Goal: Transaction & Acquisition: Purchase product/service

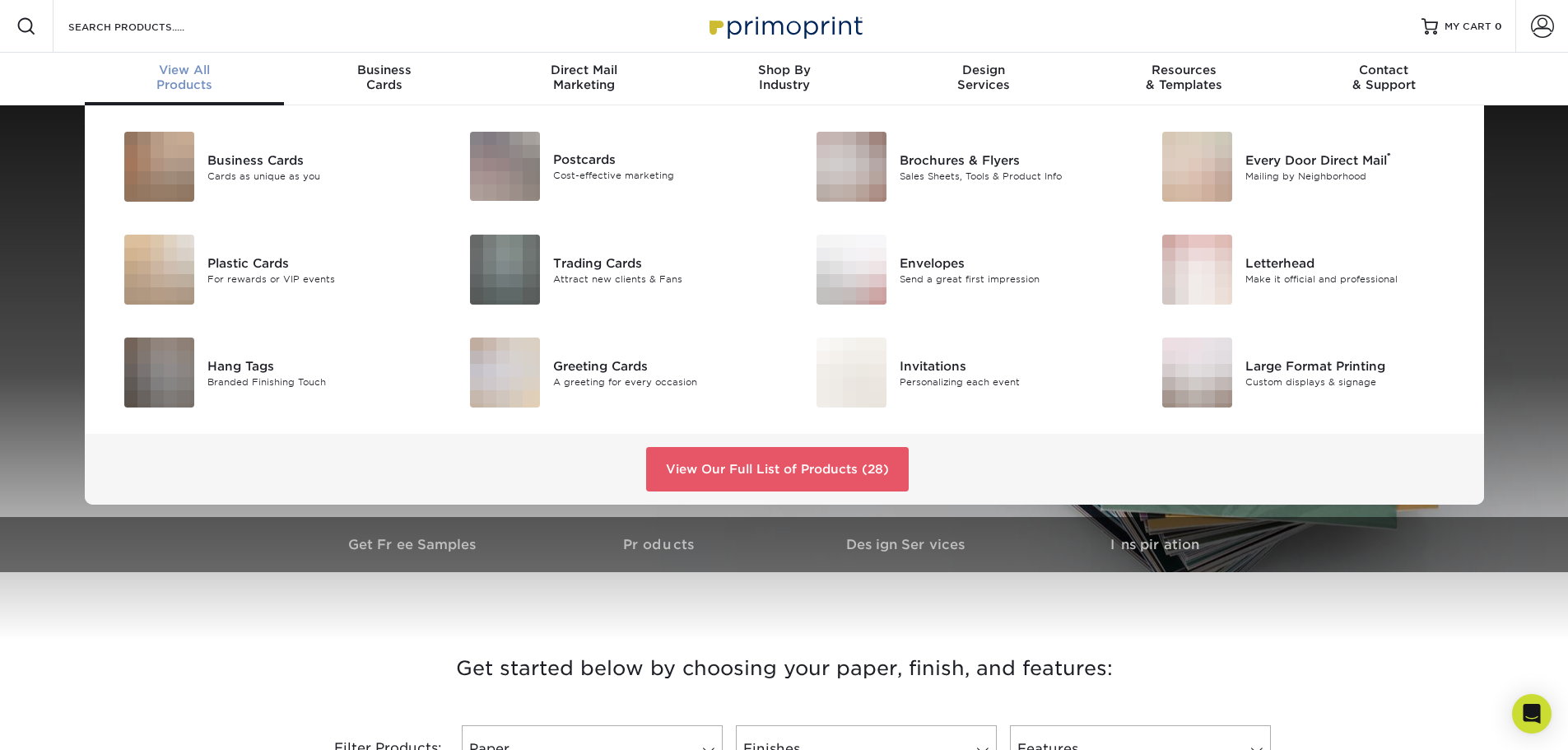
click at [196, 80] on div "View All Products" at bounding box center [184, 78] width 200 height 29
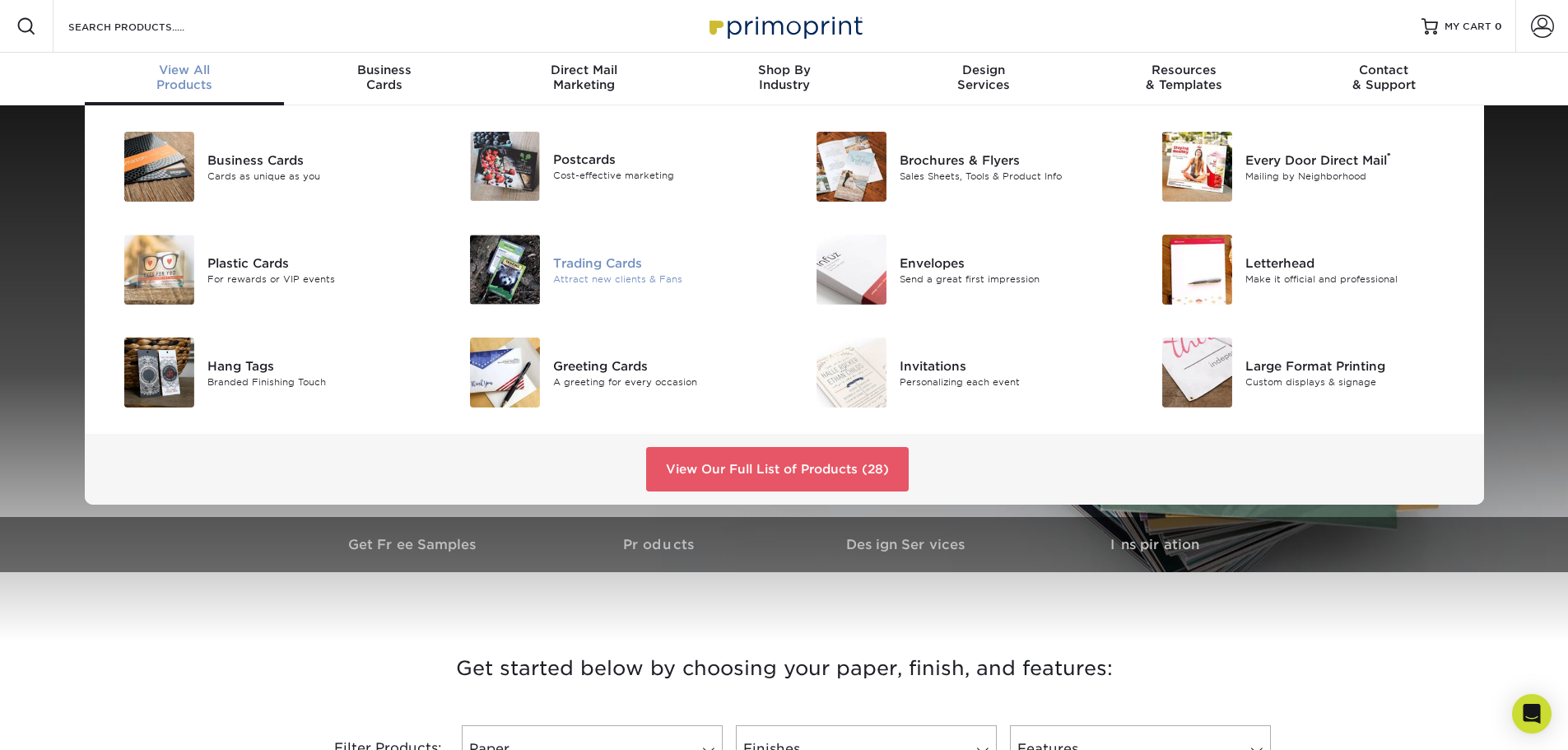
click at [618, 269] on div "Trading Cards" at bounding box center [662, 262] width 218 height 18
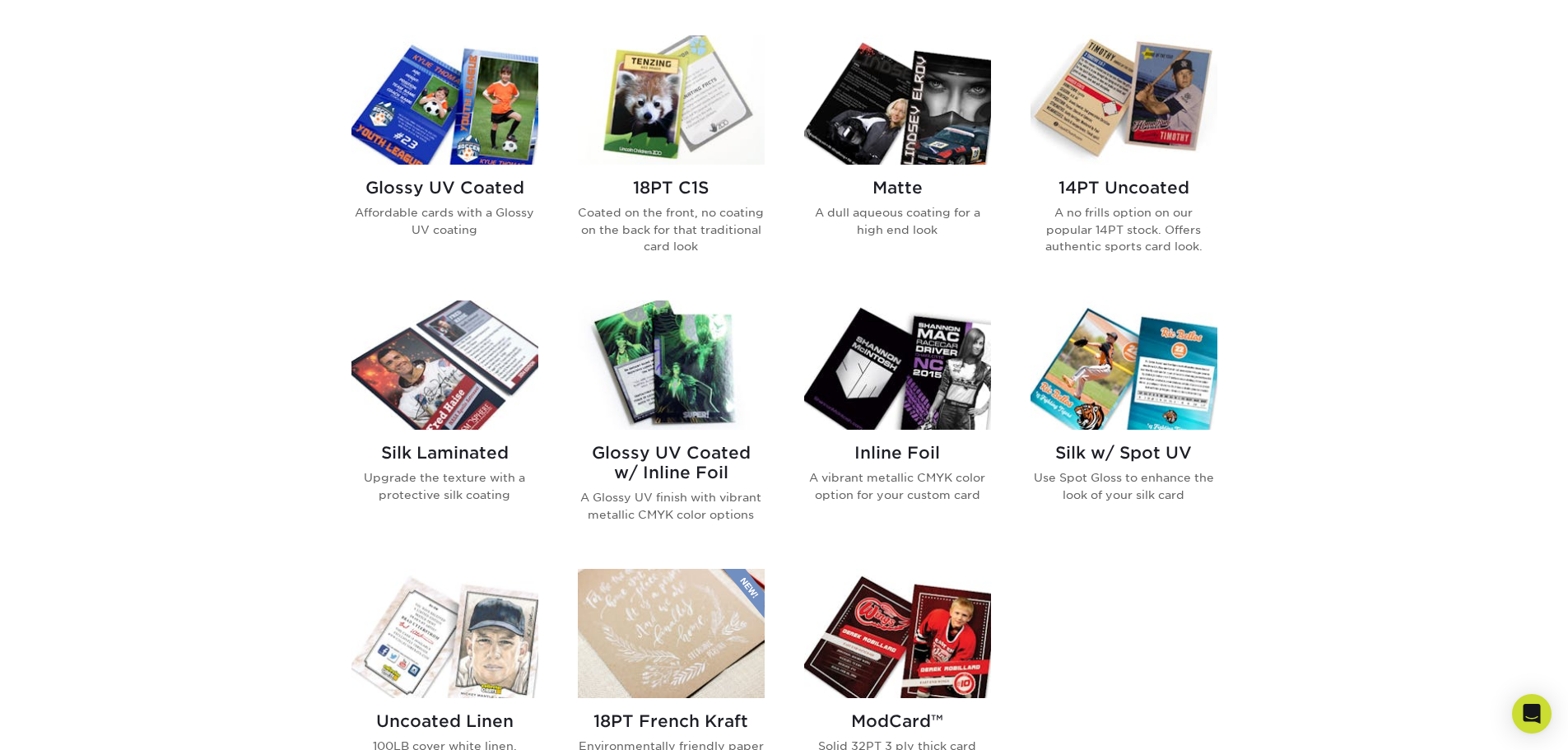
scroll to position [905, 0]
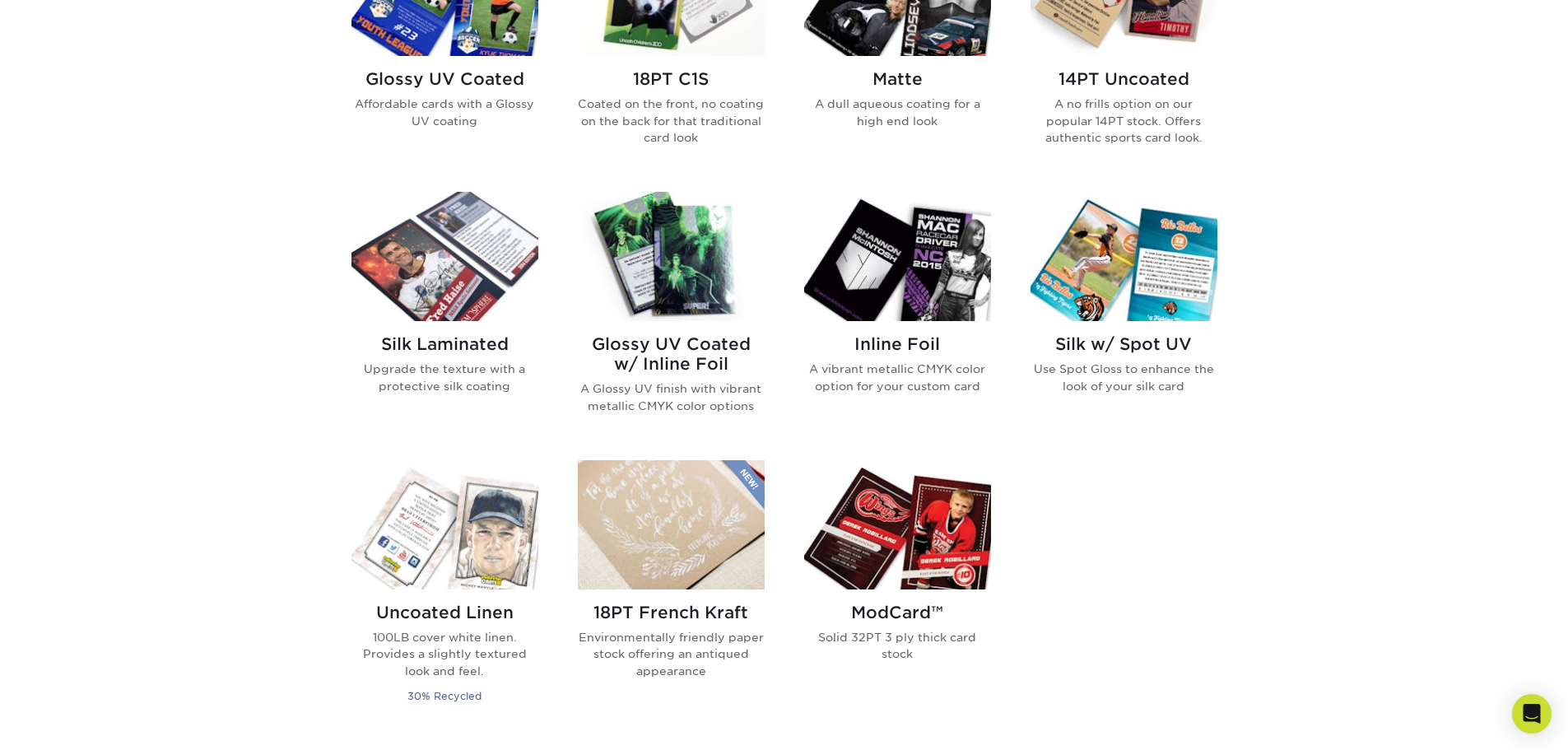
click at [1148, 241] on img at bounding box center [1124, 256] width 187 height 129
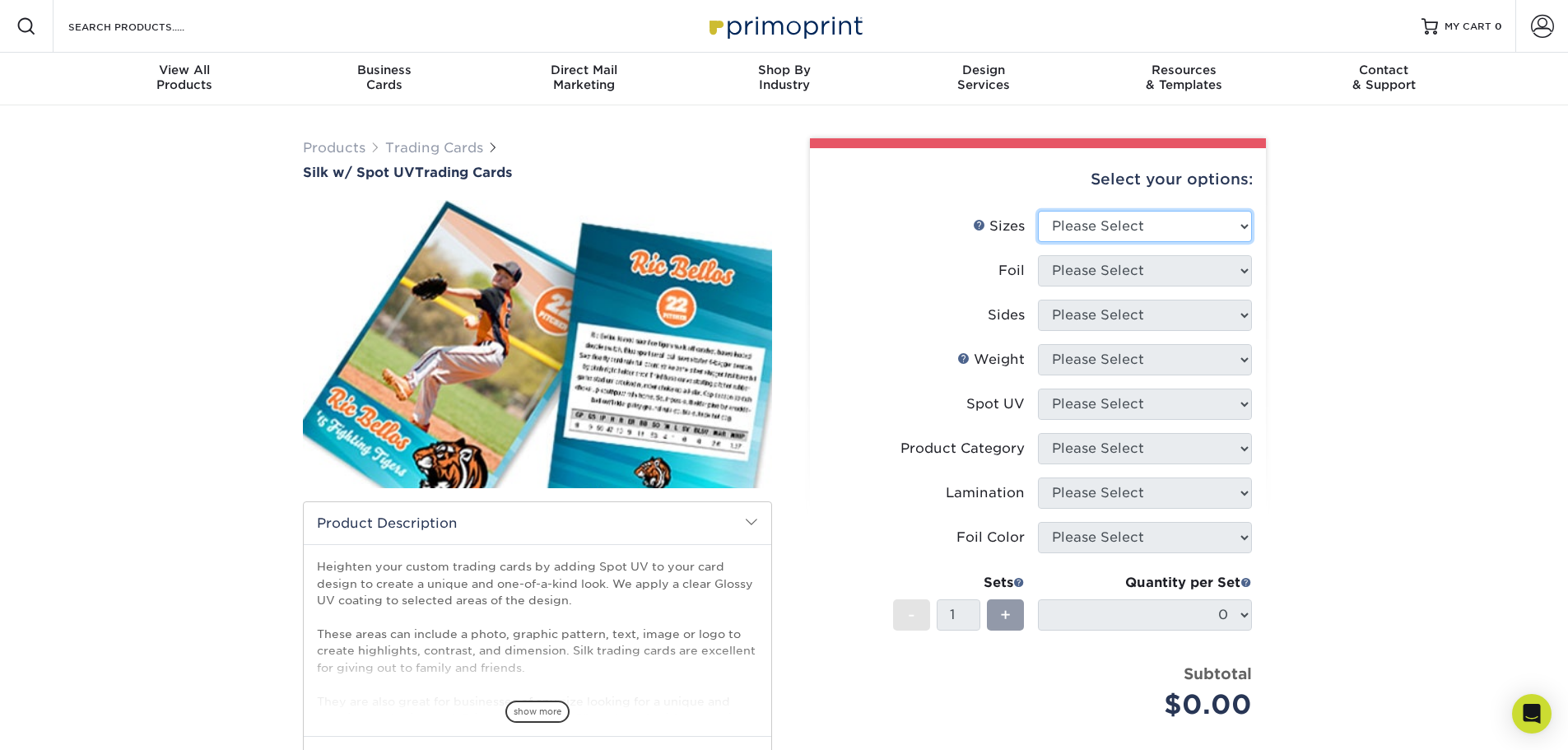
click at [1176, 224] on select "Please Select 2.5" x 3.5"" at bounding box center [1145, 226] width 214 height 31
select select "2.50x3.50"
click at [1038, 210] on select "Please Select 2.5" x 3.5"" at bounding box center [1145, 226] width 214 height 31
click at [1159, 276] on select "Please Select No Yes" at bounding box center [1145, 271] width 214 height 31
select select "1"
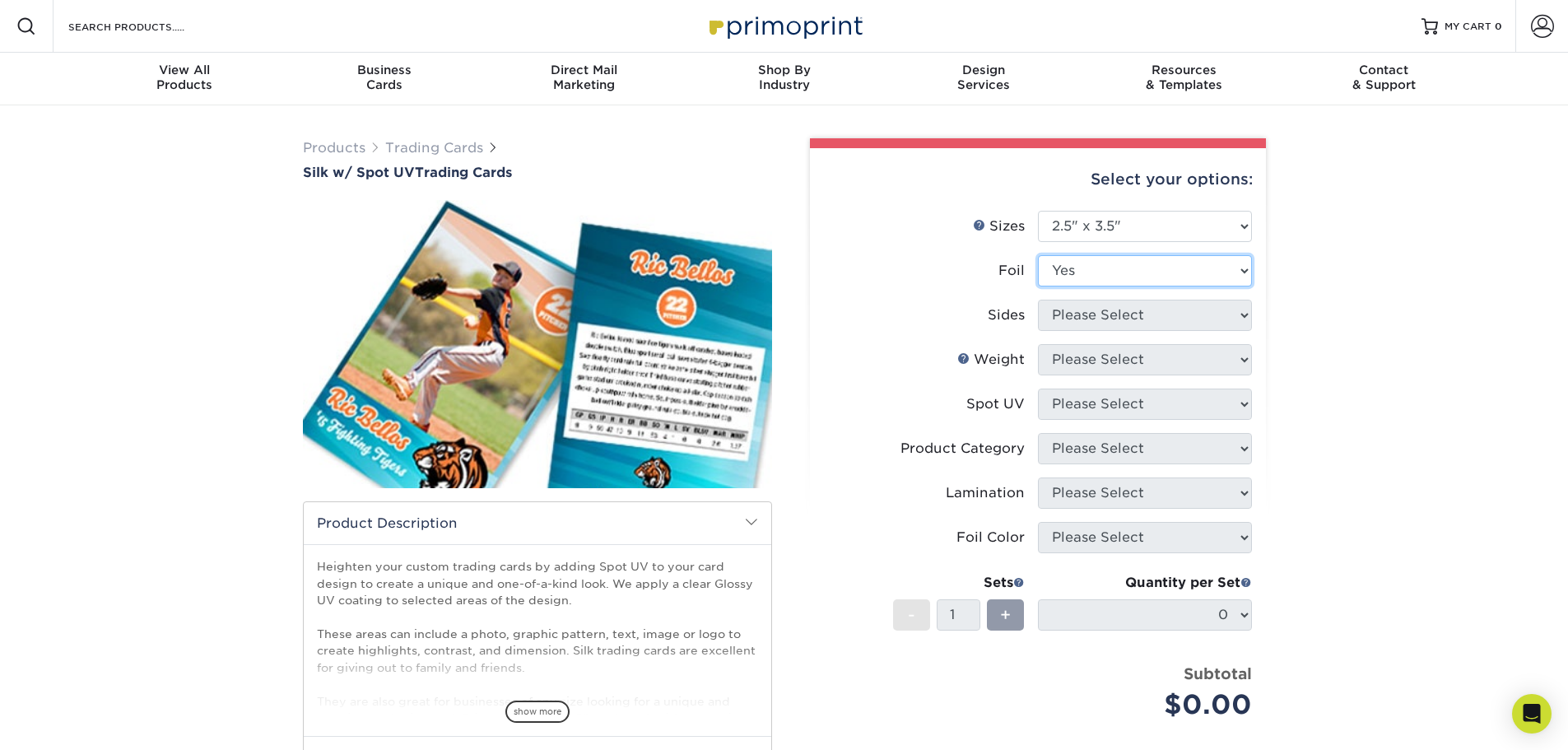
click at [1038, 255] on select "Please Select No Yes" at bounding box center [1145, 271] width 214 height 31
click at [1139, 311] on select "Please Select Print Both Sides - Foil Both Sides Print Both Sides - Foil Front …" at bounding box center [1145, 316] width 214 height 31
select select "34527644-b4fd-4ffb-9092-1318eefcd9d9"
click at [1038, 300] on select "Please Select Print Both Sides - Foil Both Sides Print Both Sides - Foil Front …" at bounding box center [1145, 316] width 214 height 31
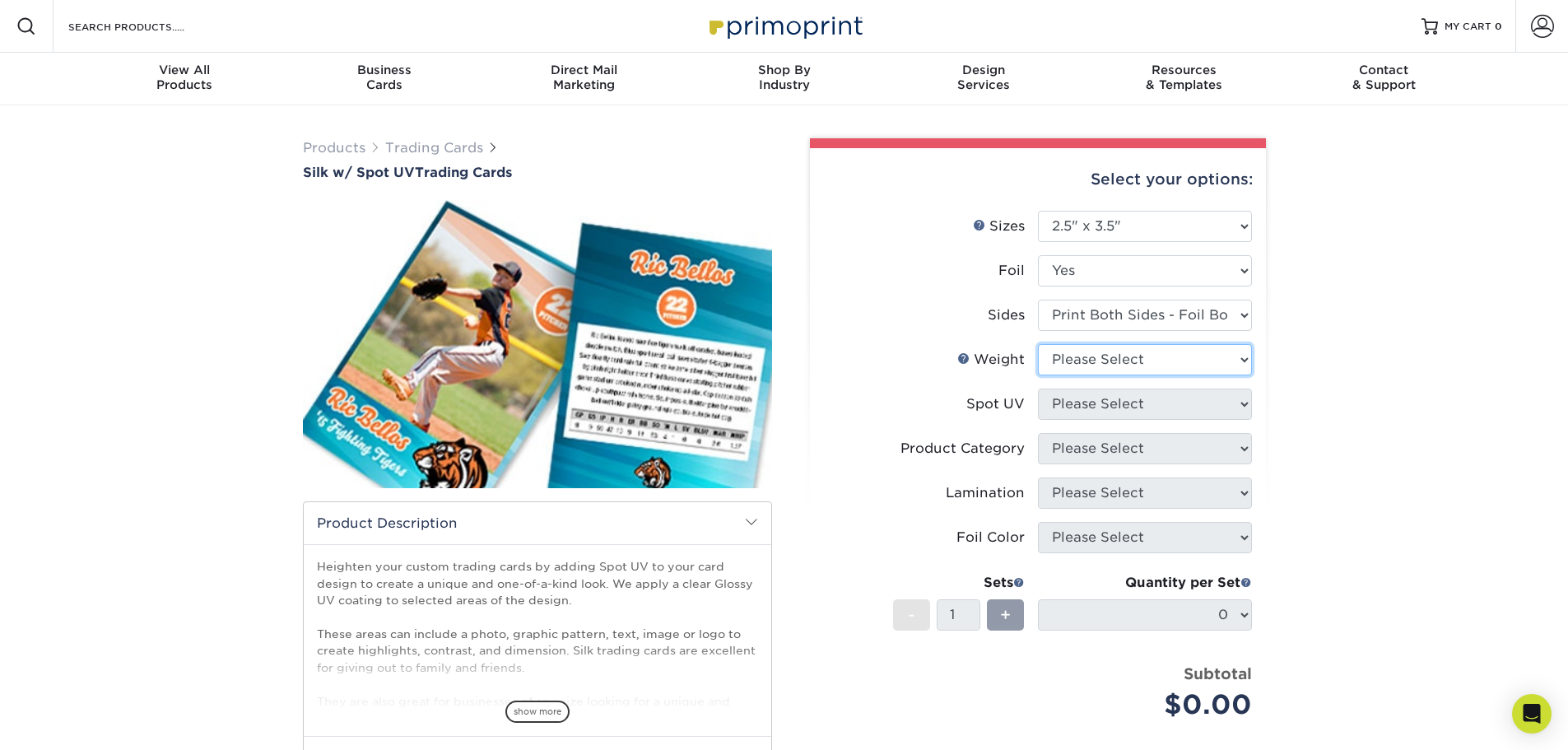
click at [1161, 352] on select "Please Select 16PT" at bounding box center [1145, 359] width 214 height 31
select select "16PT"
click at [1038, 344] on select "Please Select 16PT" at bounding box center [1145, 359] width 214 height 31
click at [1155, 397] on select "Please Select Front and Back (Both Sides) Front Only Back Only" at bounding box center [1145, 404] width 214 height 31
select select "0"
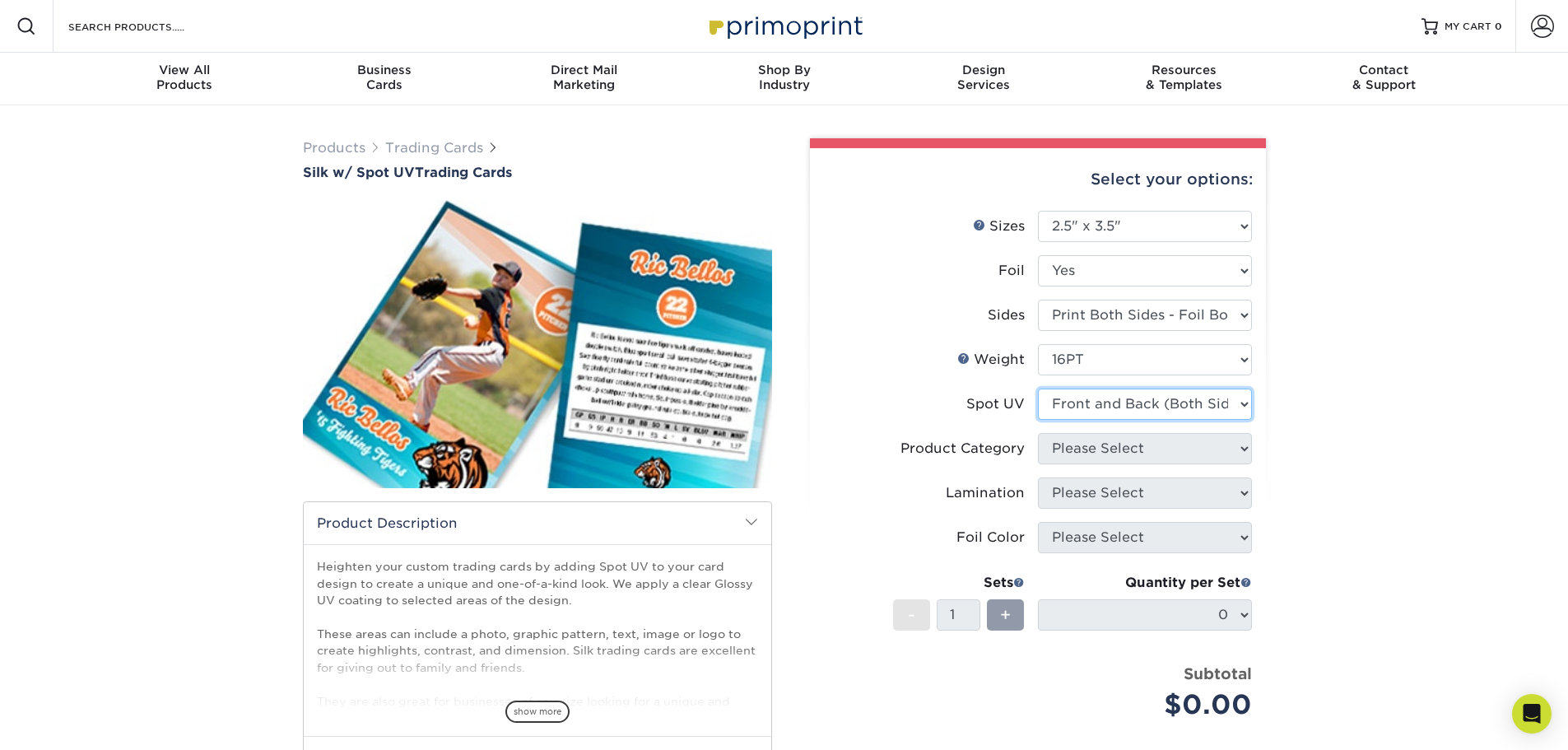
click at [1038, 389] on select "Please Select Front and Back (Both Sides) Front Only Back Only" at bounding box center [1145, 404] width 214 height 31
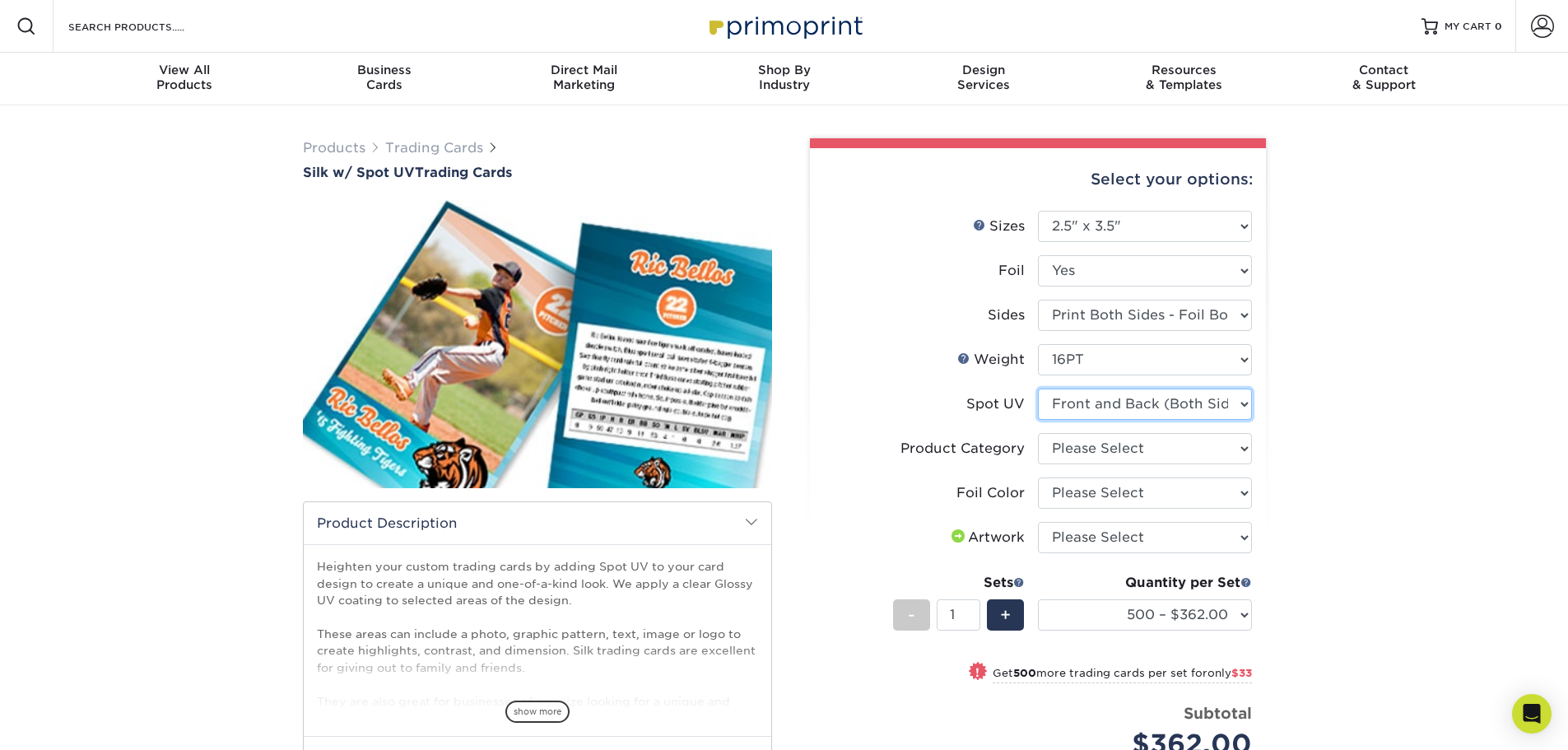
scroll to position [82, 0]
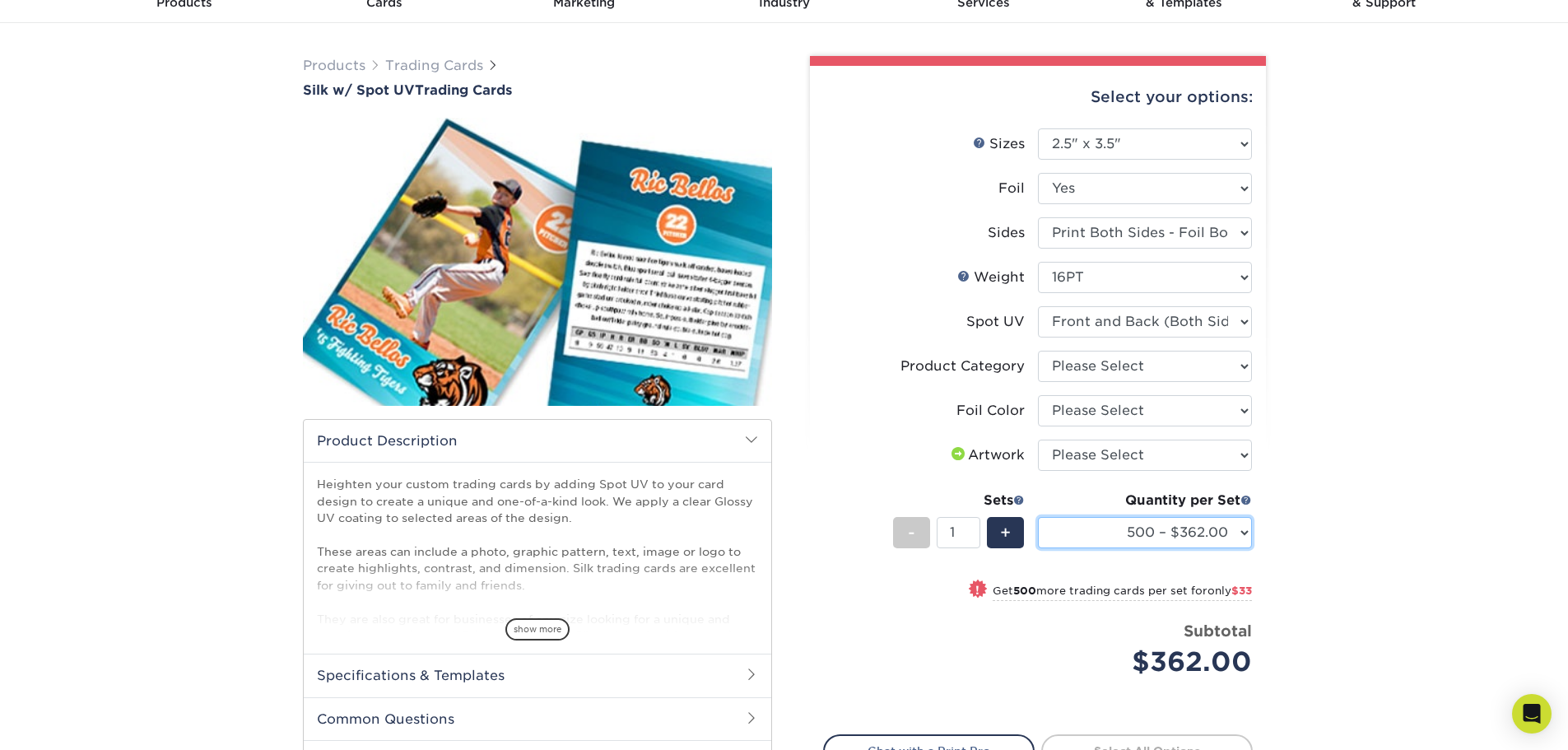
click at [1166, 530] on select "500 – $362.00 1000 – $395.00 2500 – $937.00 5000 – $1640.00" at bounding box center [1145, 533] width 214 height 31
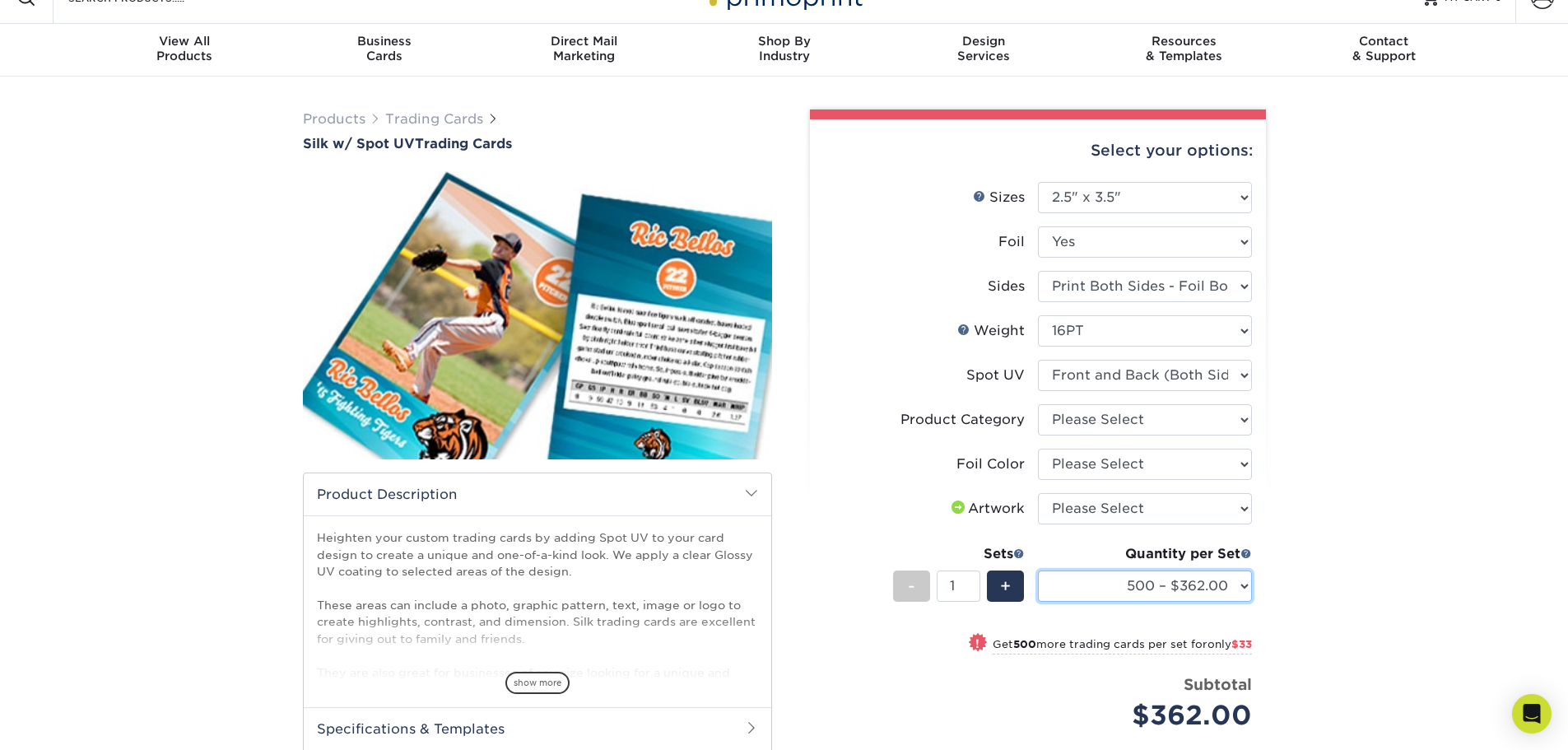
scroll to position [0, 0]
